Goal: Task Accomplishment & Management: Use online tool/utility

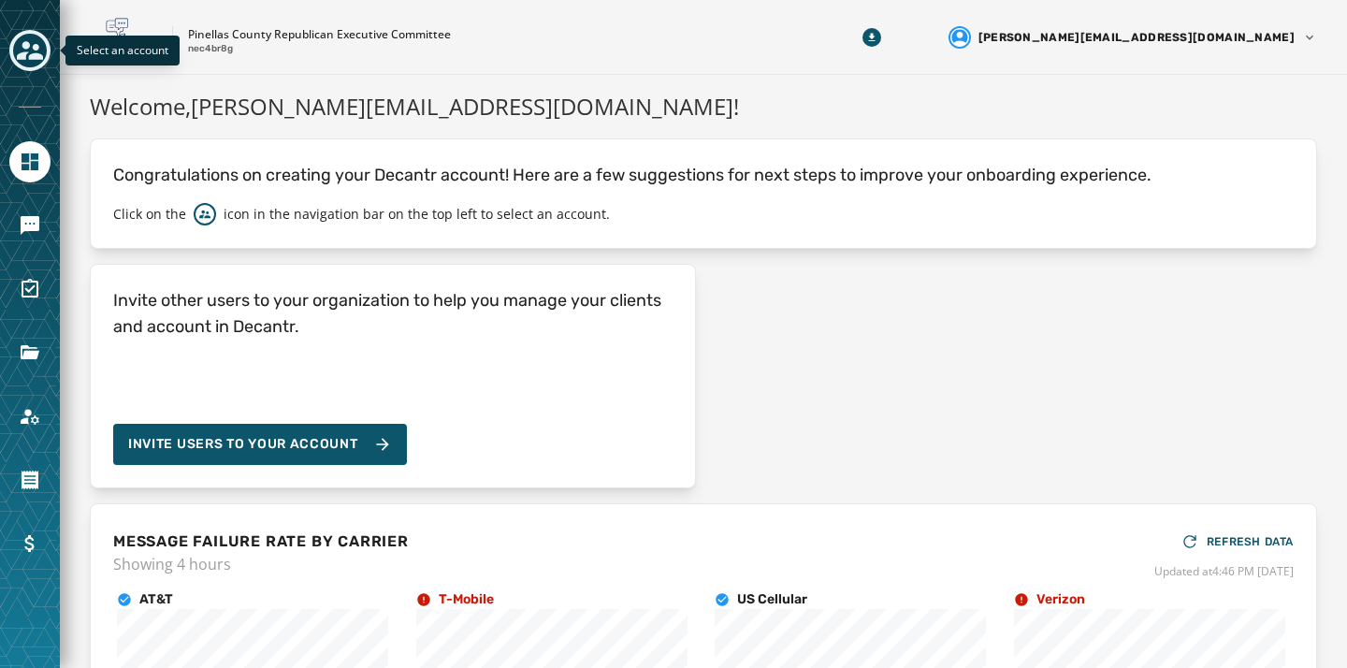
click at [39, 52] on icon "Toggle account select drawer" at bounding box center [30, 50] width 26 height 26
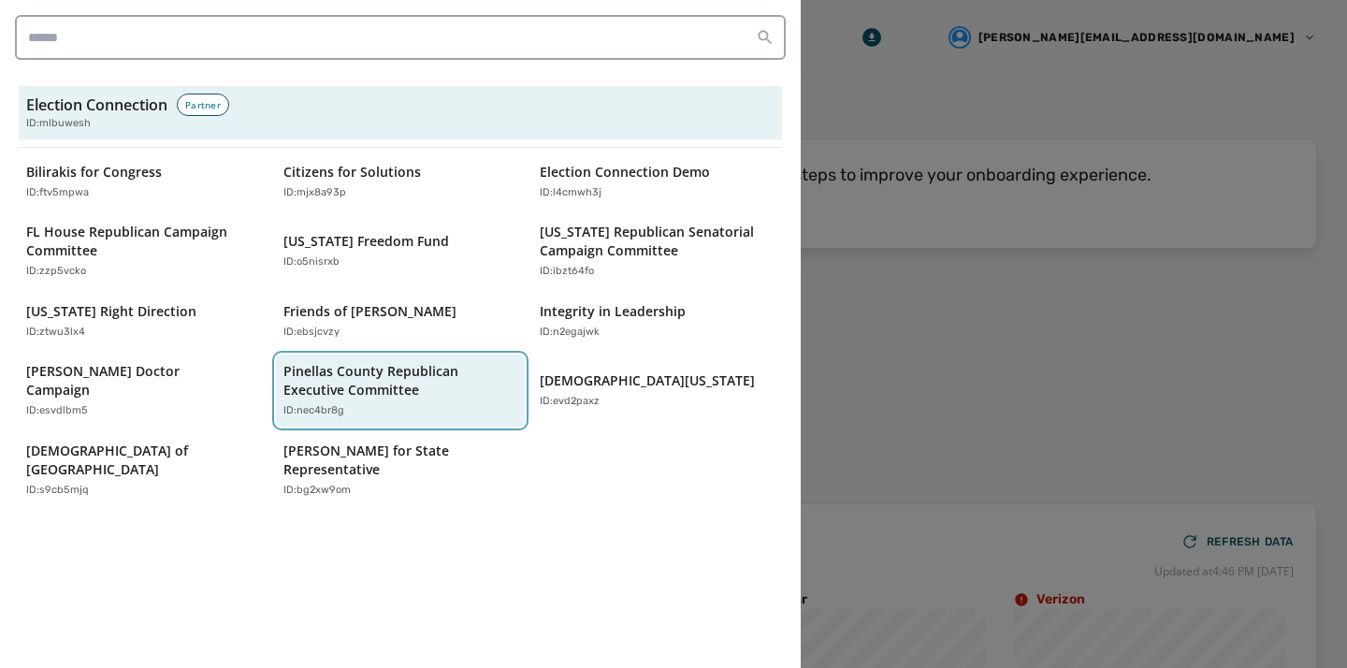
click at [366, 384] on p "Pinellas County Republican Executive Committee" at bounding box center [391, 380] width 216 height 37
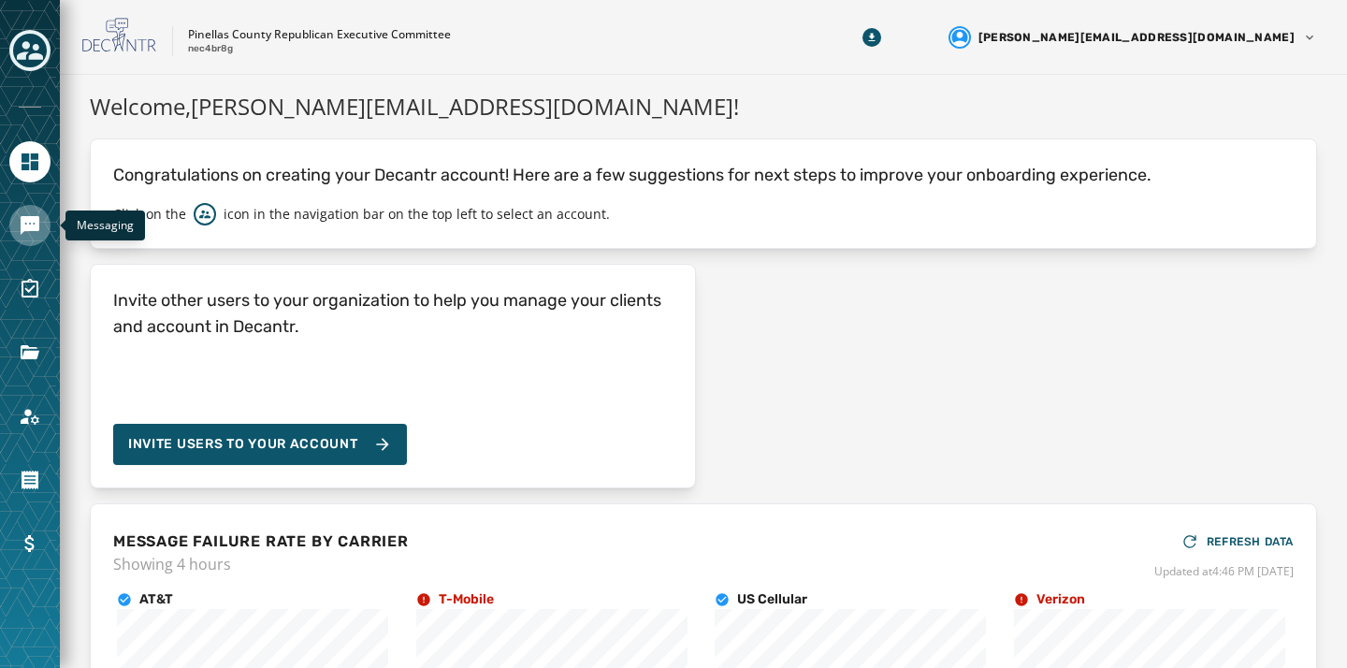
click at [35, 230] on icon "Navigate to Messaging" at bounding box center [30, 225] width 19 height 19
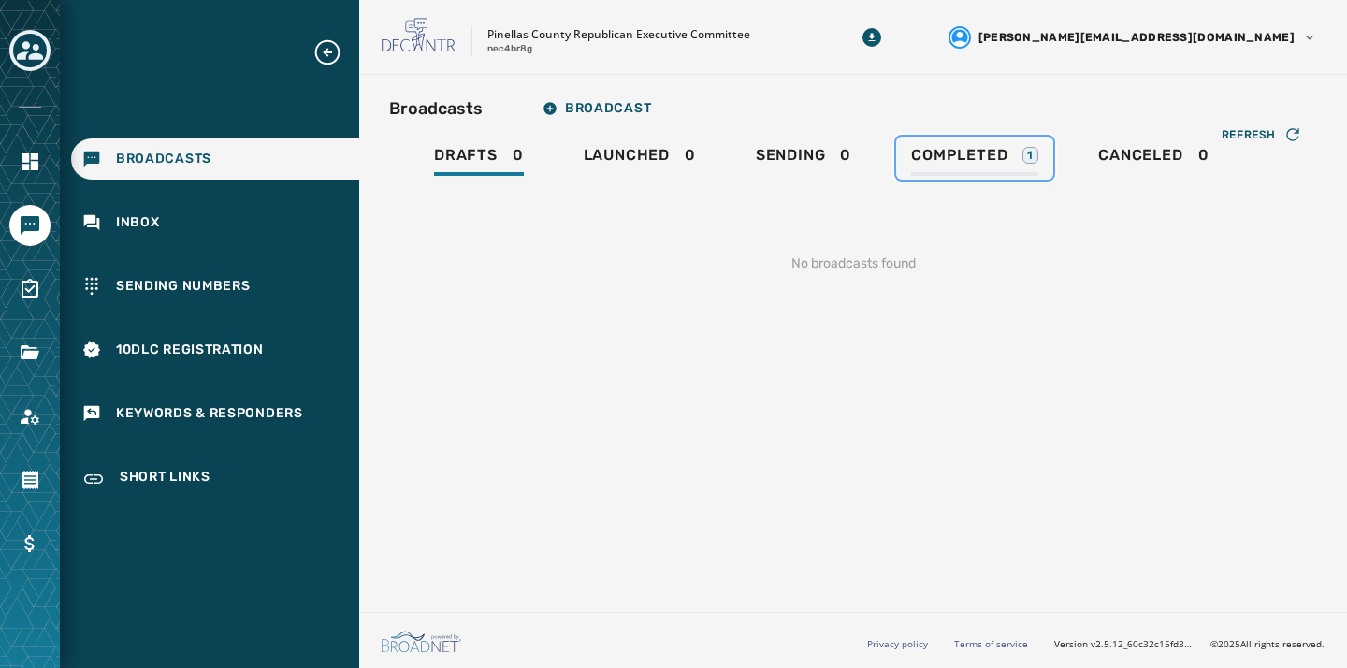
click at [971, 159] on span "Completed" at bounding box center [959, 155] width 96 height 19
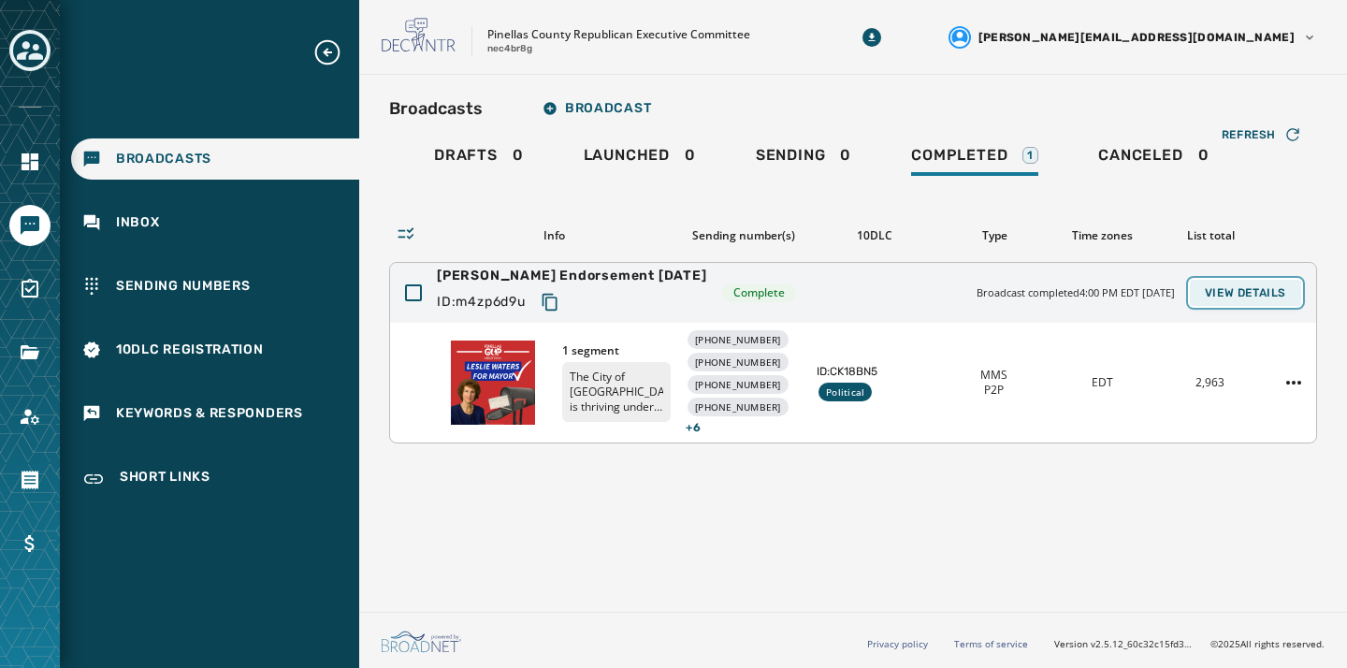
click at [1253, 287] on span "View Details" at bounding box center [1245, 292] width 81 height 15
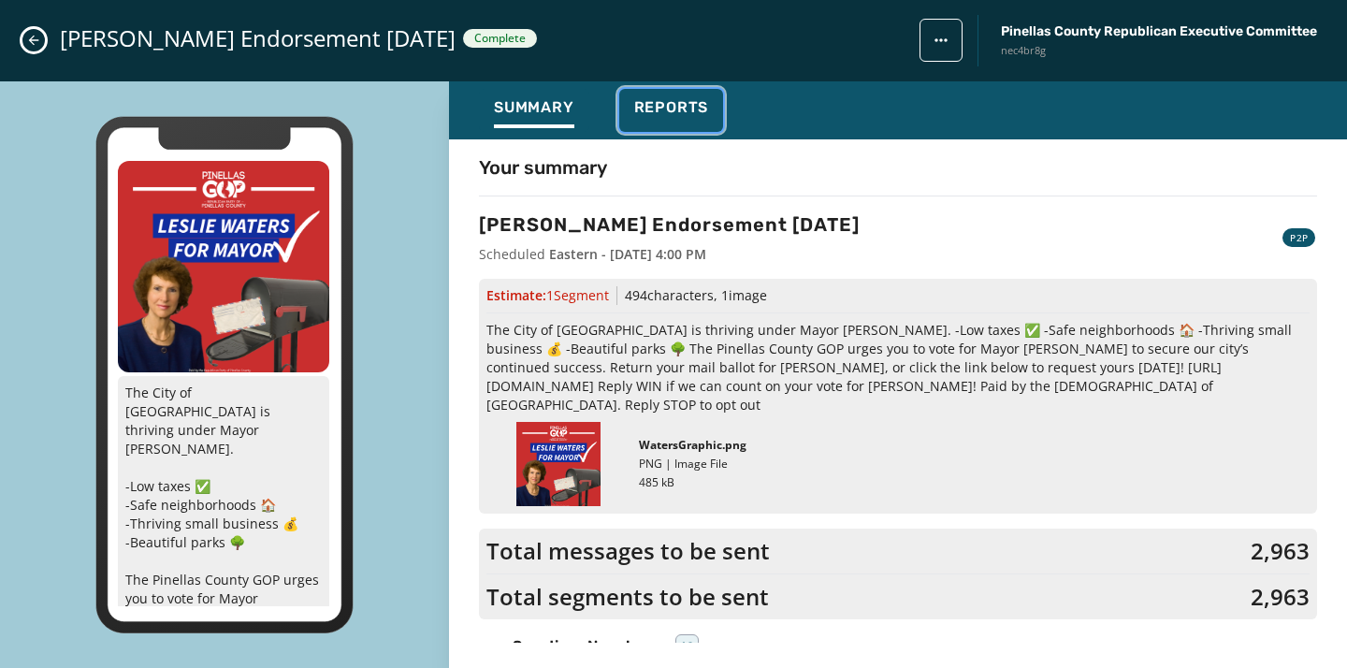
click at [657, 120] on div "Reports" at bounding box center [671, 113] width 75 height 30
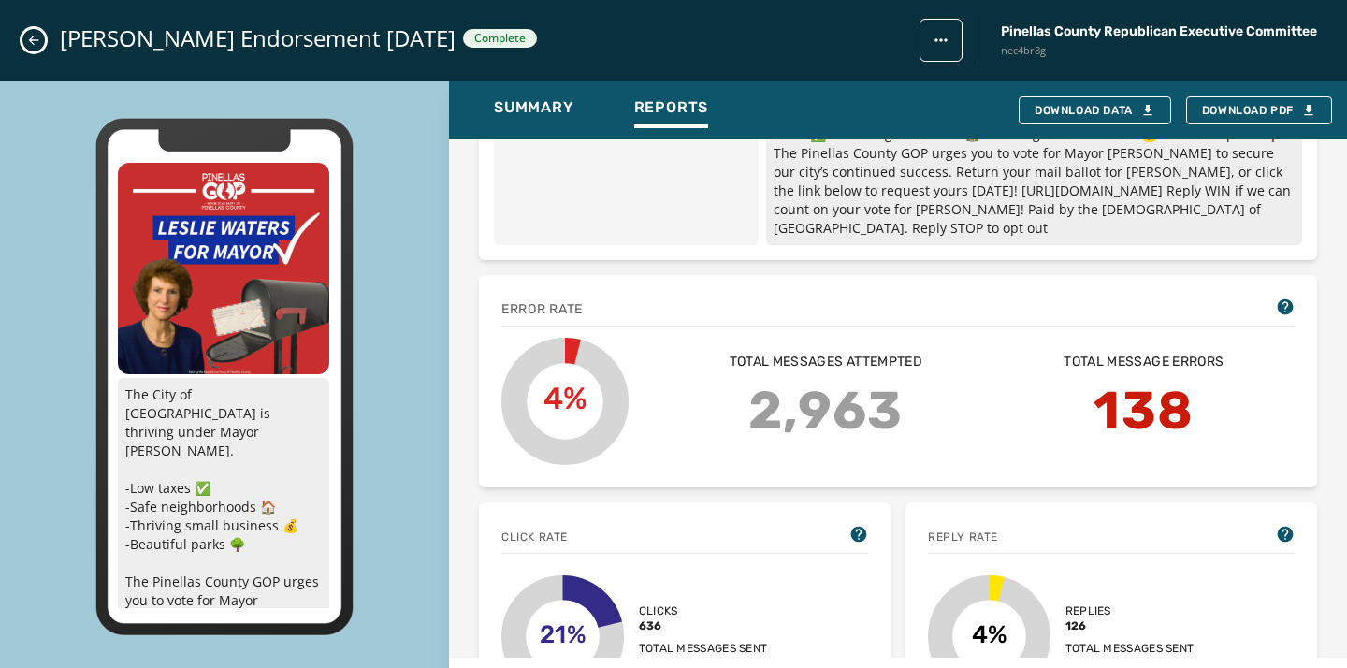
scroll to position [96, 0]
